Goal: Check status: Check status

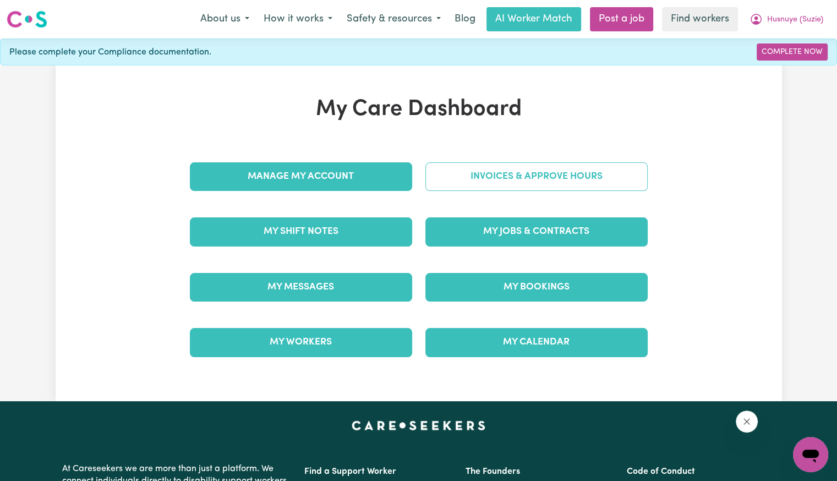
click at [473, 177] on link "Invoices & Approve Hours" at bounding box center [536, 176] width 222 height 29
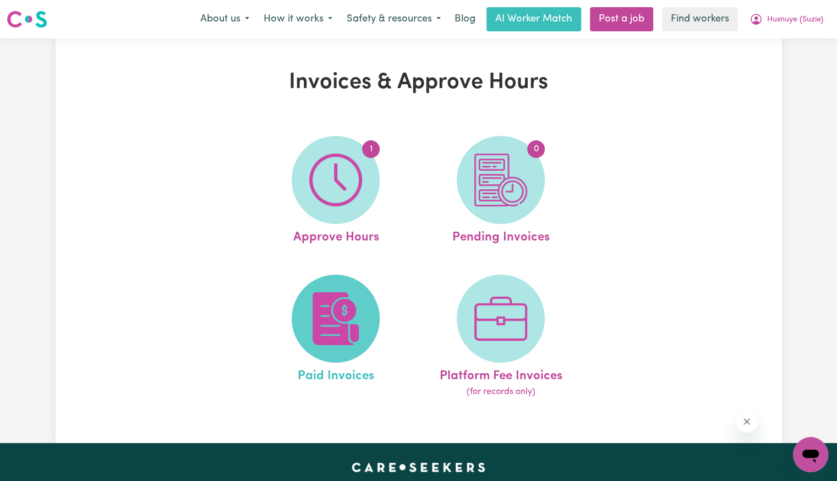
click at [345, 307] on img at bounding box center [335, 318] width 53 height 53
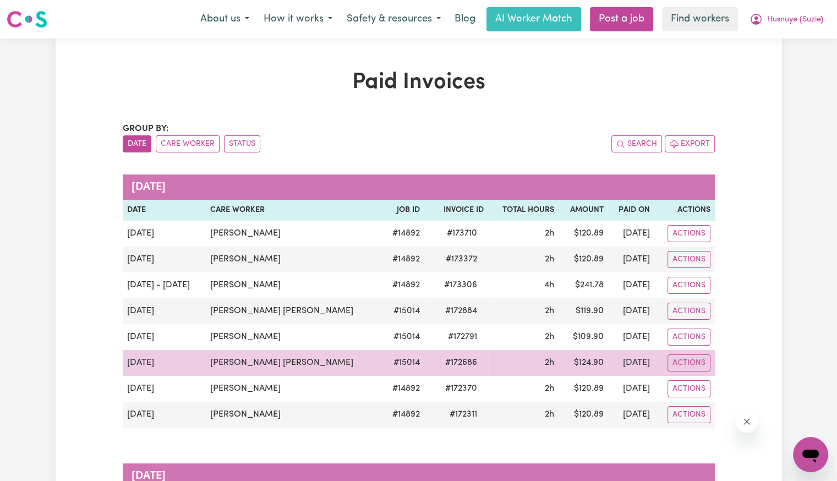
click at [439, 363] on span "# 172686" at bounding box center [461, 362] width 45 height 13
copy span "172686"
